Goal: Information Seeking & Learning: Stay updated

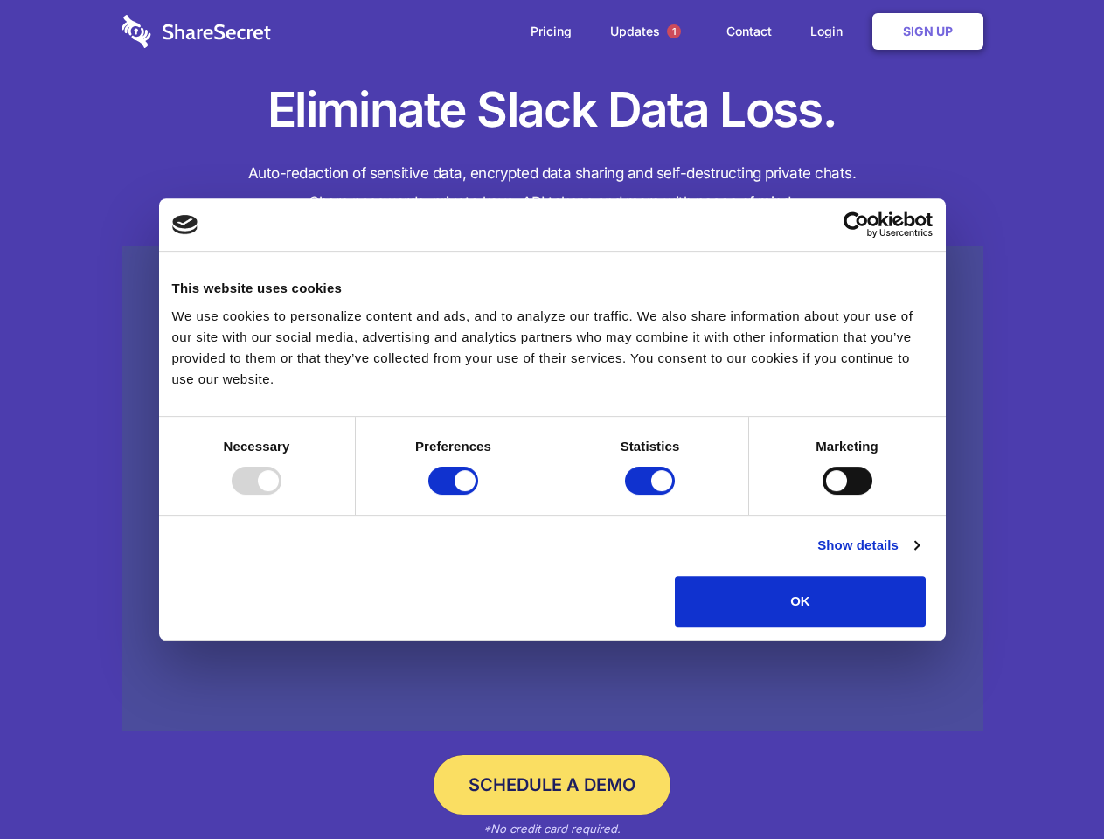
click at [281, 495] on div at bounding box center [257, 481] width 50 height 28
click at [478, 495] on input "Preferences" at bounding box center [453, 481] width 50 height 28
checkbox input "false"
click at [652, 495] on input "Statistics" at bounding box center [650, 481] width 50 height 28
checkbox input "false"
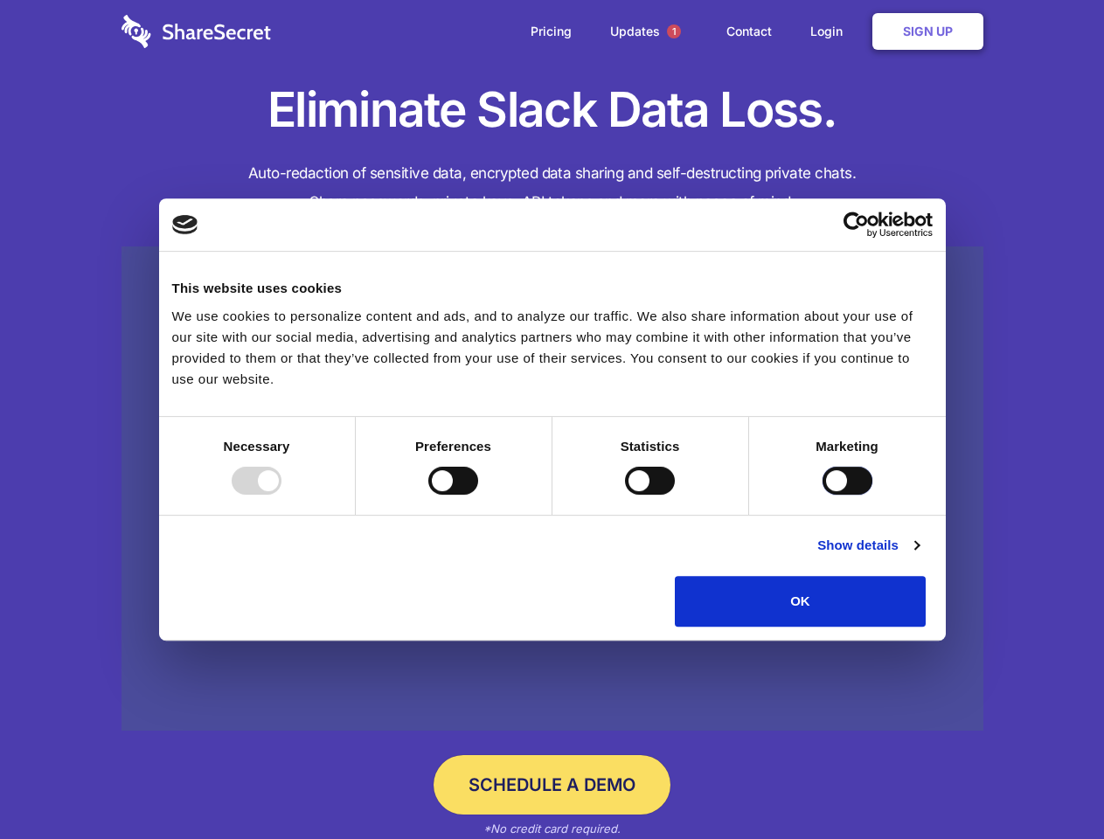
click at [822, 495] on input "Marketing" at bounding box center [847, 481] width 50 height 28
checkbox input "true"
click at [918, 556] on link "Show details" at bounding box center [867, 545] width 101 height 21
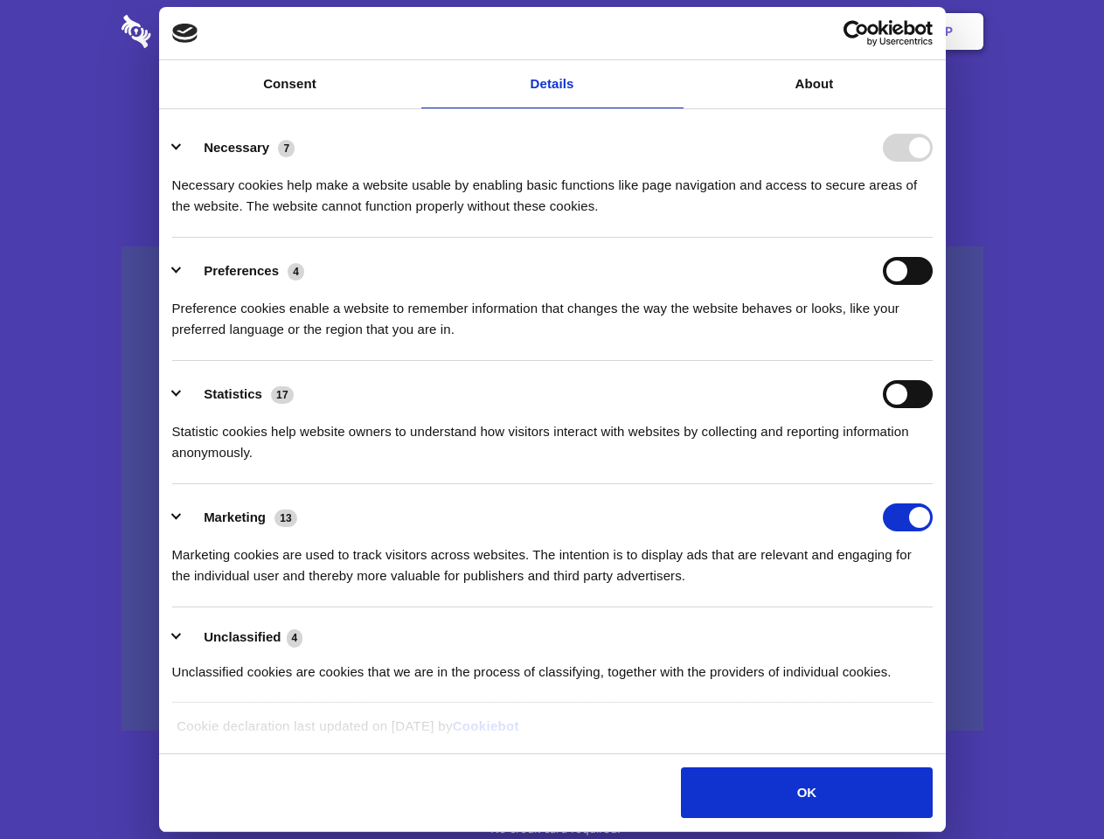
click at [940, 633] on ul "Necessary 7 Necessary cookies help make a website usable by enabling basic func…" at bounding box center [551, 408] width 777 height 589
click at [673, 31] on span "1" at bounding box center [674, 31] width 14 height 14
